Goal: Find specific page/section: Find specific page/section

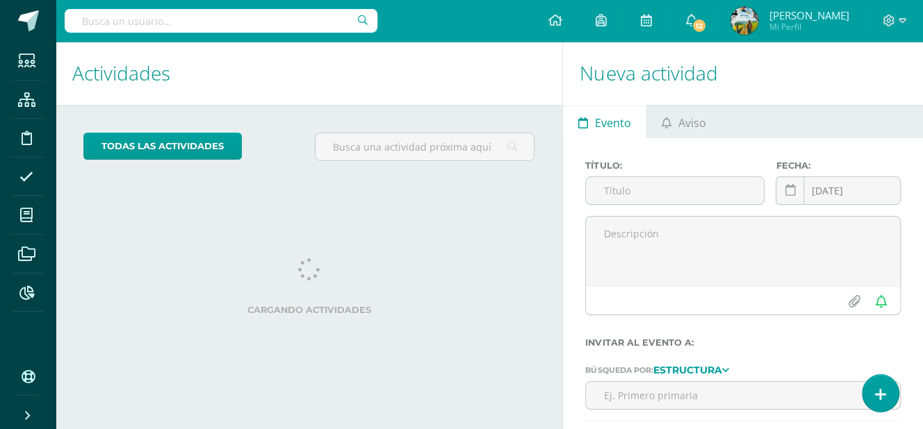
click at [195, 21] on input "text" at bounding box center [221, 21] width 313 height 24
type input "lennyn"
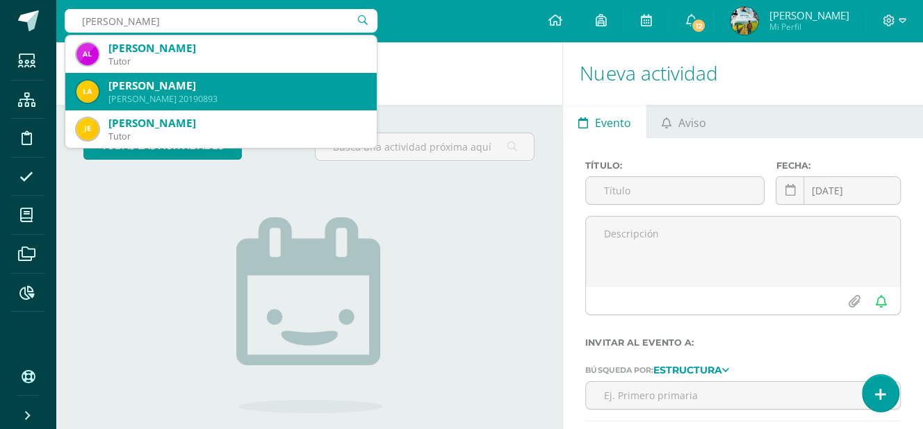
click at [204, 86] on div "Lennyn Andrée Alvarez Herrera" at bounding box center [236, 86] width 257 height 15
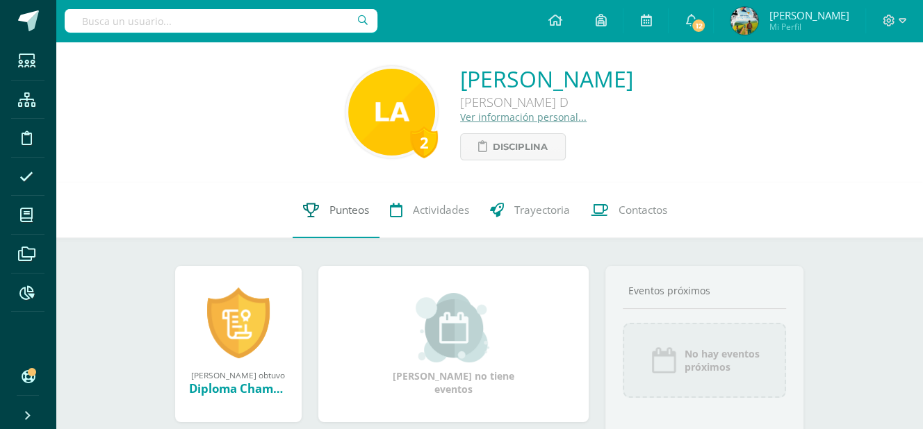
click at [351, 213] on span "Punteos" at bounding box center [349, 210] width 40 height 15
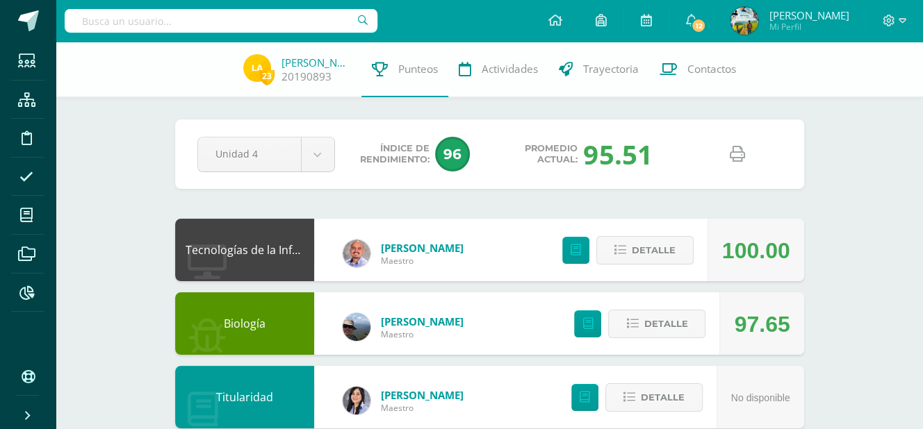
click at [745, 153] on link at bounding box center [737, 154] width 35 height 35
